Goal: Information Seeking & Learning: Learn about a topic

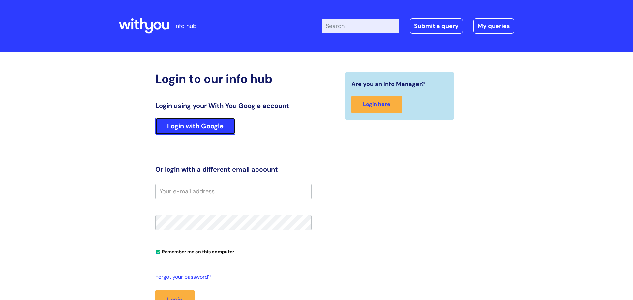
click at [192, 132] on link "Login with Google" at bounding box center [195, 126] width 80 height 17
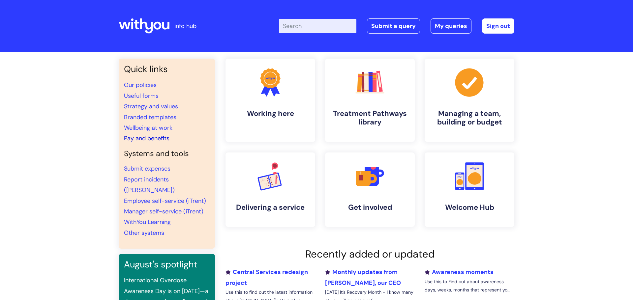
click at [146, 141] on link "Pay and benefits" at bounding box center [146, 138] width 45 height 8
click at [161, 131] on link "Wellbeing at work" at bounding box center [148, 128] width 48 height 8
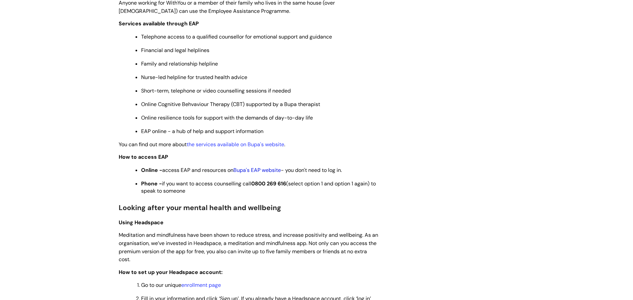
scroll to position [331, 0]
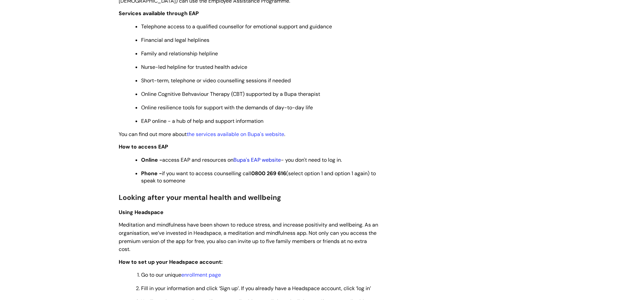
click at [261, 161] on link "Bupa's EAP website" at bounding box center [256, 160] width 47 height 7
